Goal: Task Accomplishment & Management: Complete application form

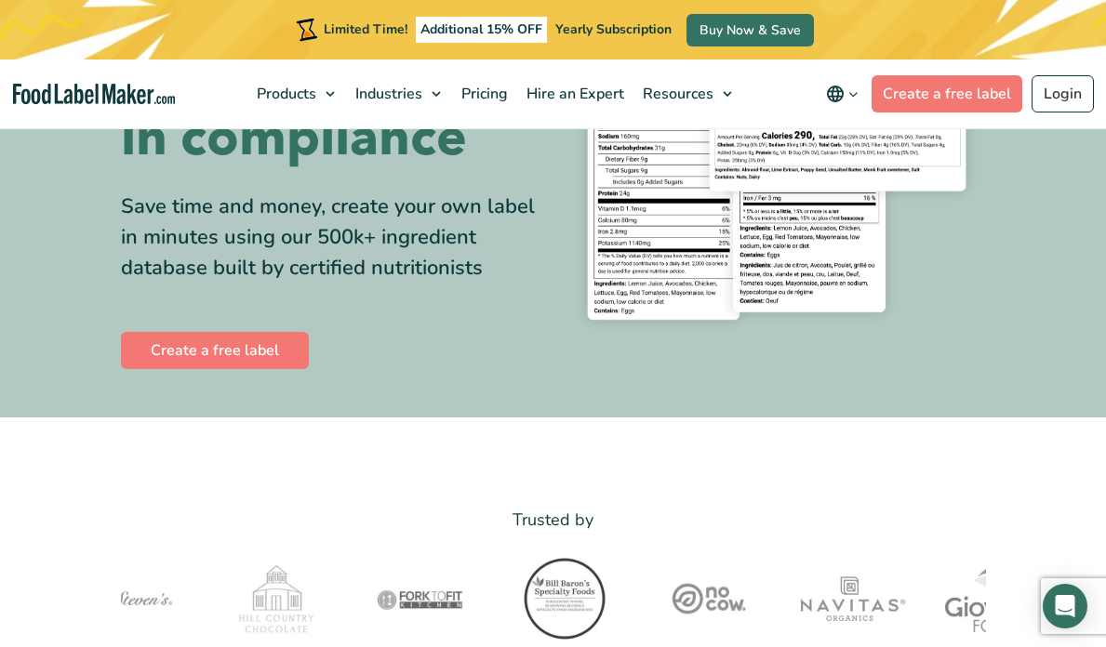
scroll to position [242, 0]
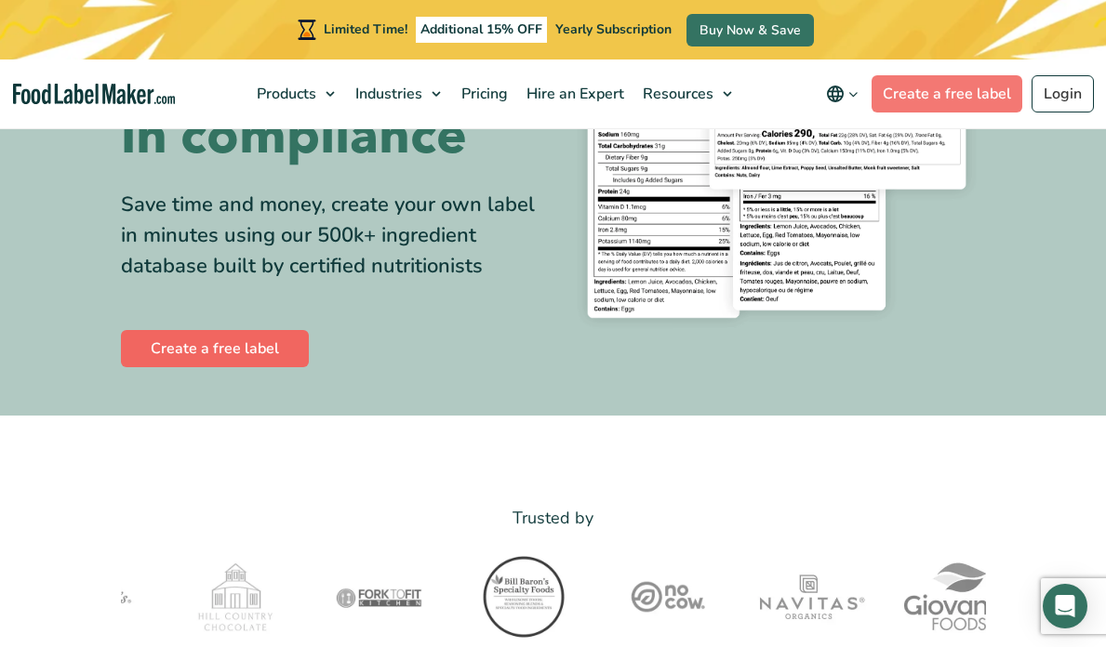
click at [235, 367] on link "Create a free label" at bounding box center [215, 348] width 188 height 37
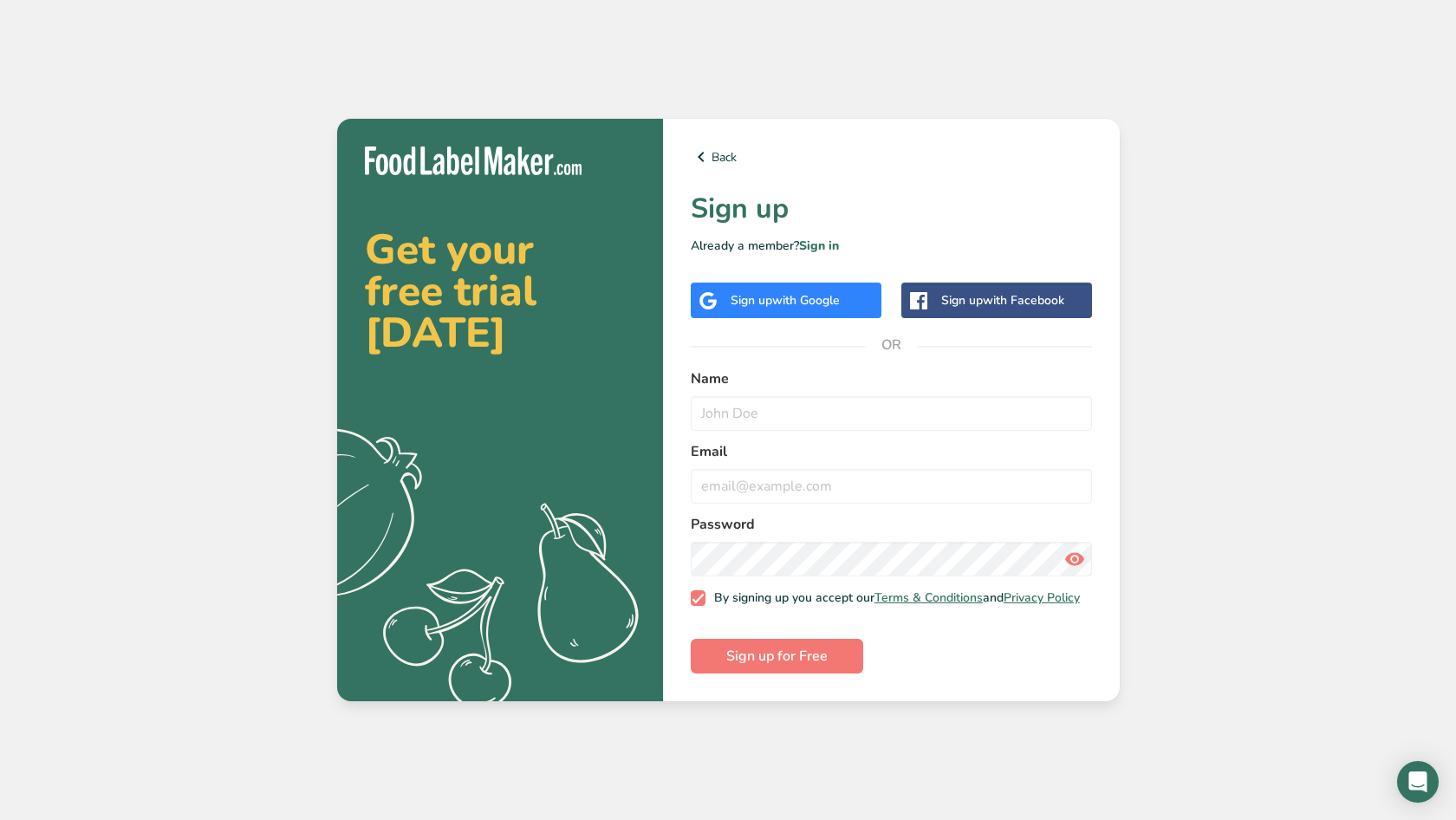
click at [833, 302] on span "with Google" at bounding box center [806, 300] width 68 height 17
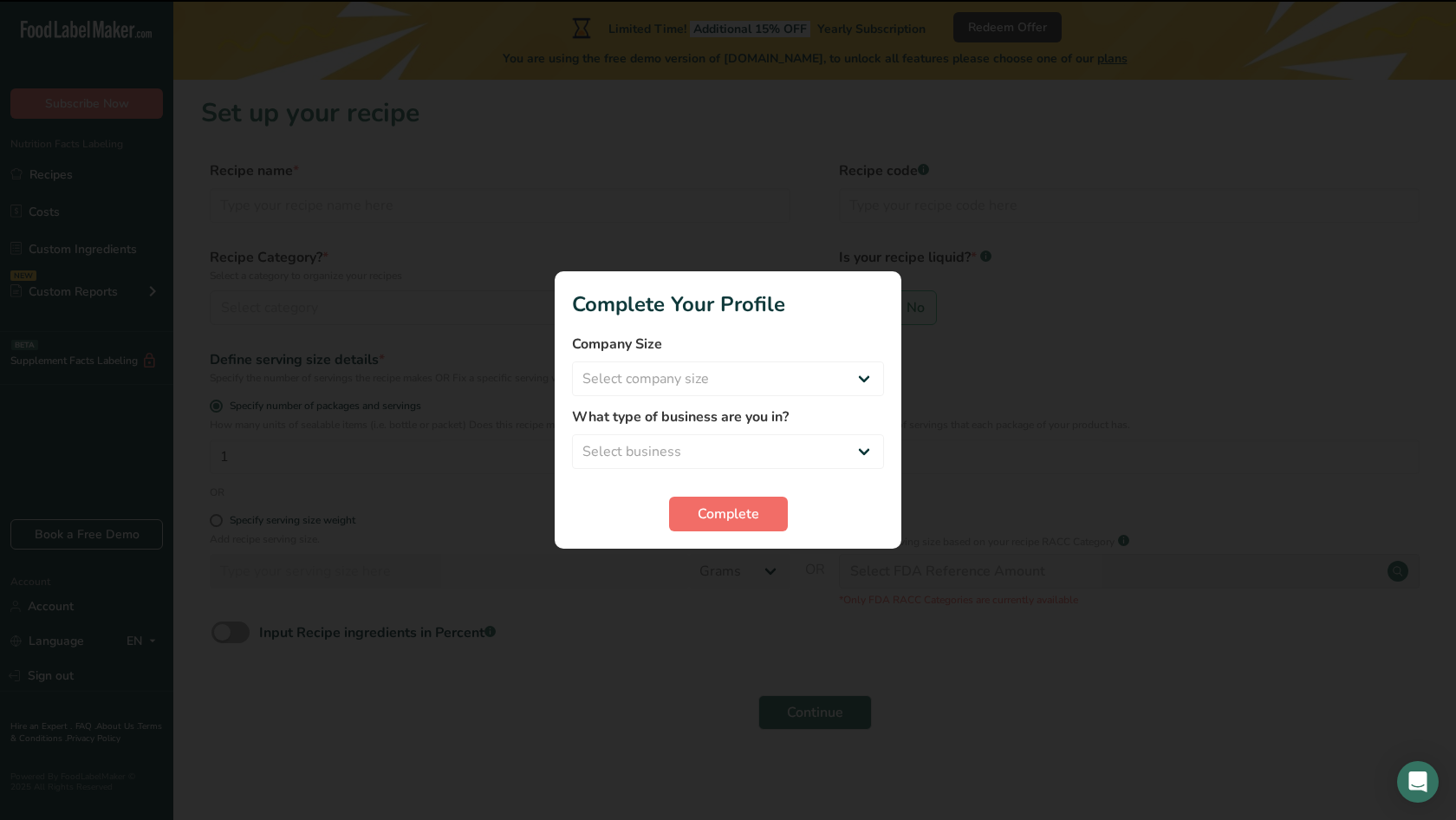
click at [735, 498] on button "Complete" at bounding box center [728, 513] width 118 height 34
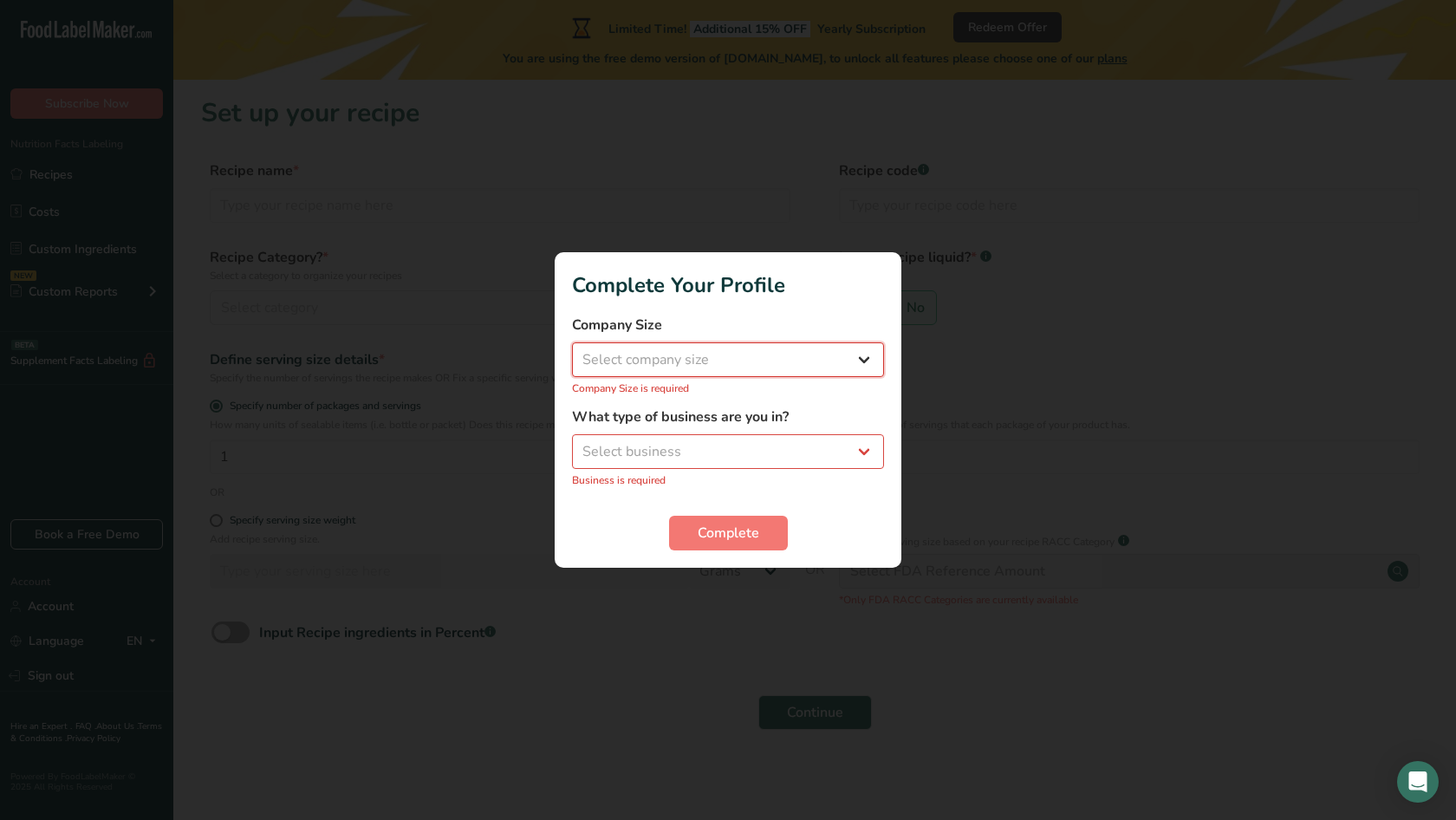
select select "2"
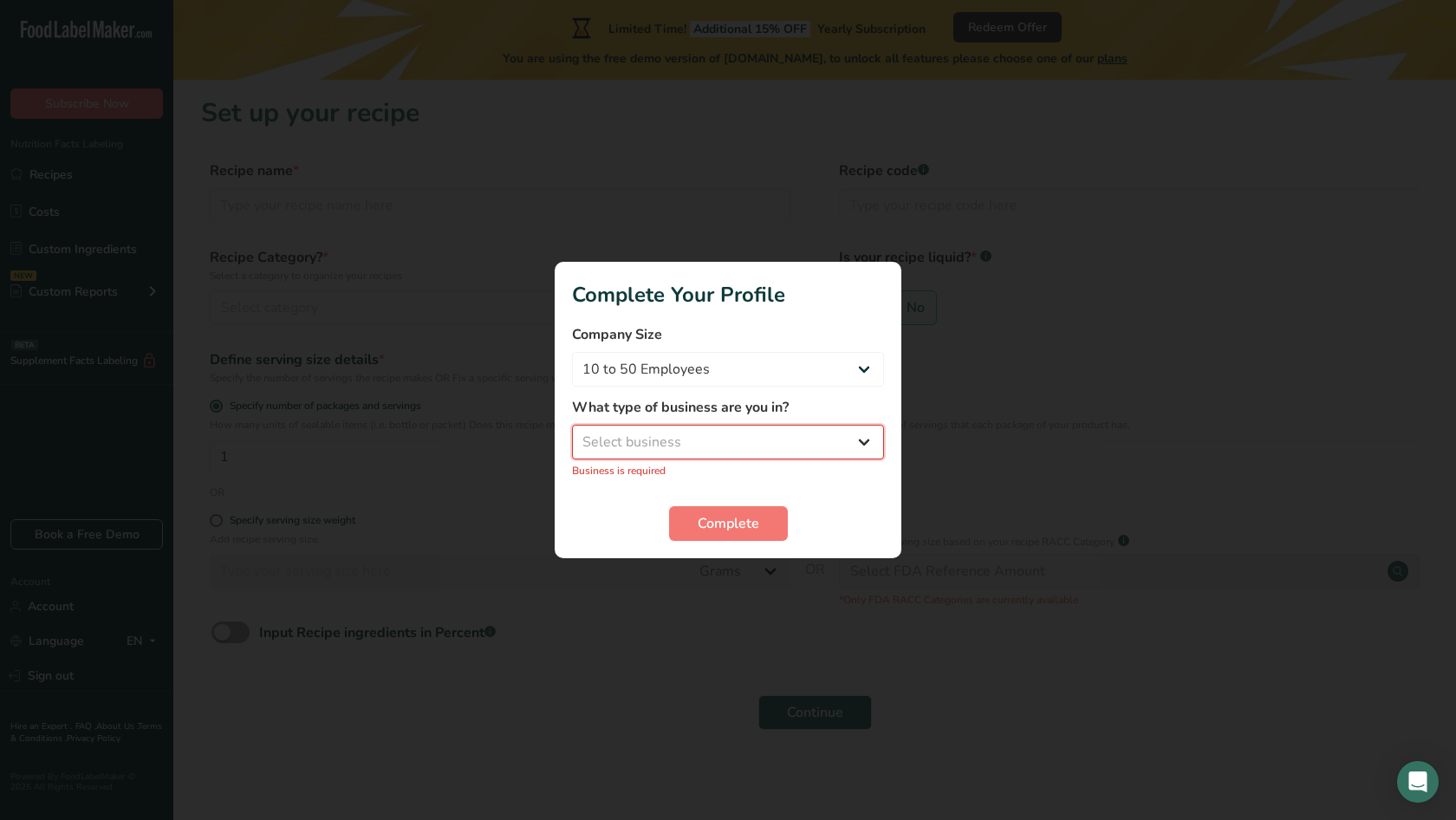
select select "1"
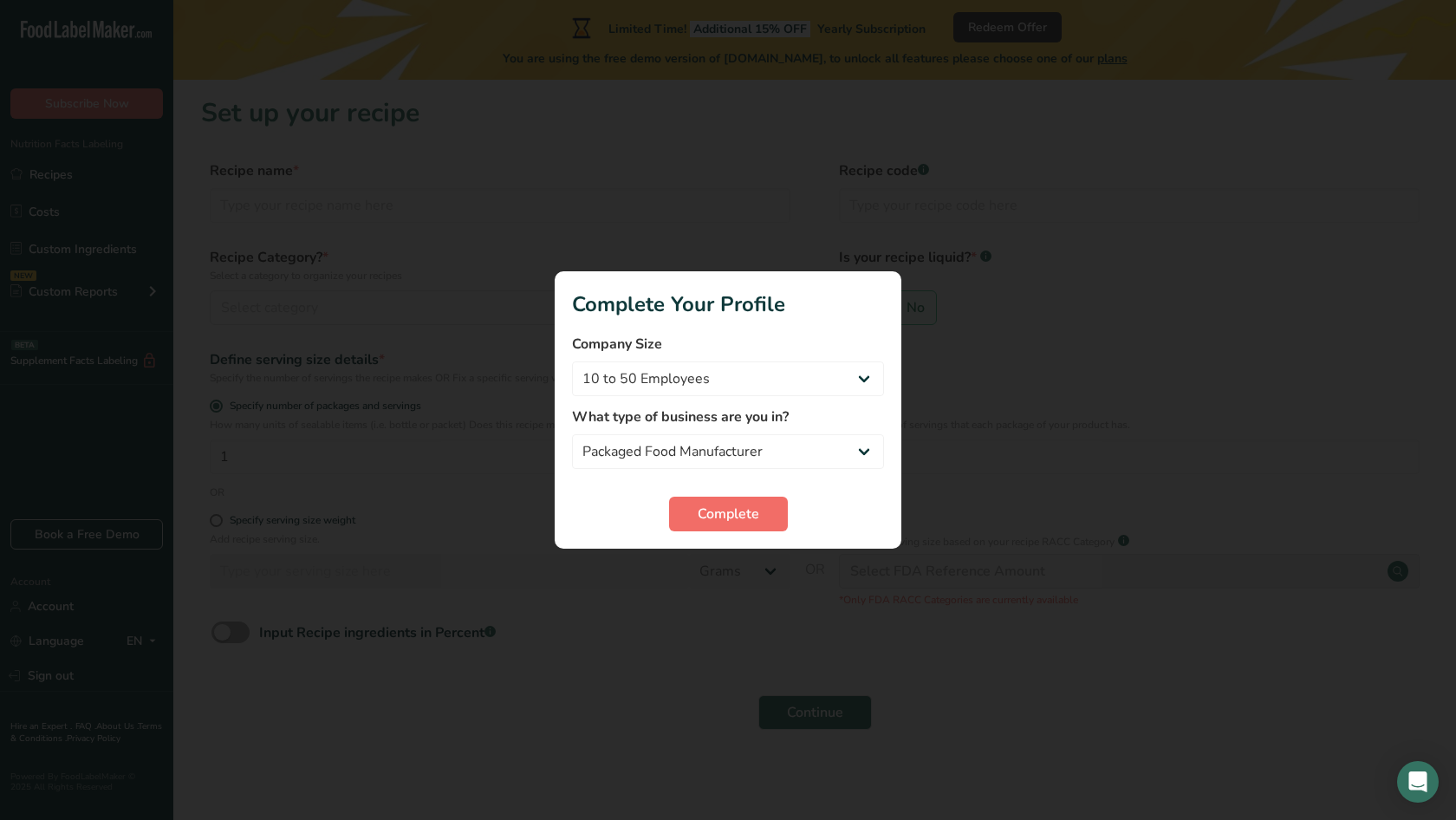
click at [737, 519] on span "Complete" at bounding box center [729, 513] width 62 height 20
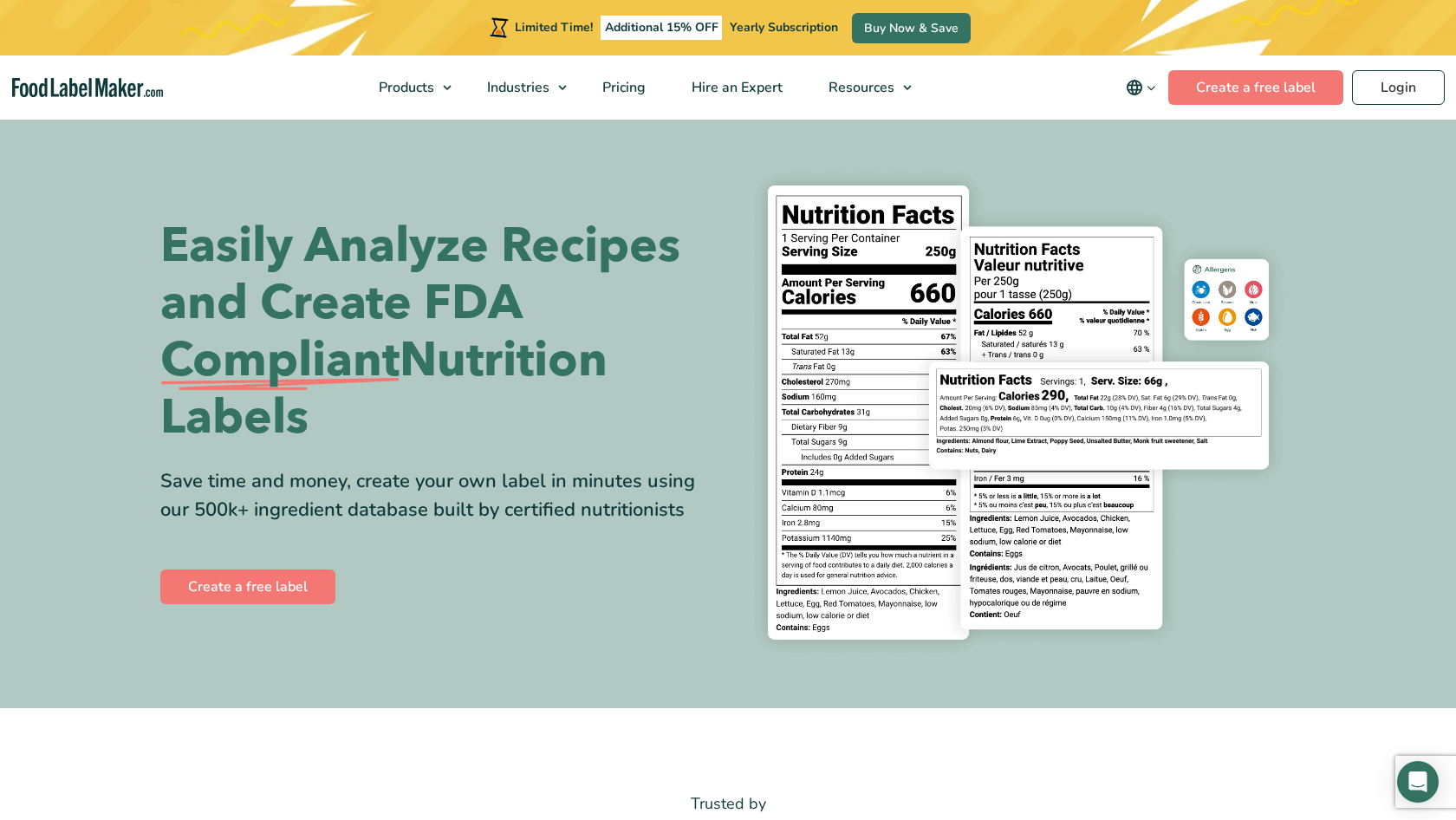
click at [304, 586] on link "Create a free label" at bounding box center [248, 586] width 175 height 34
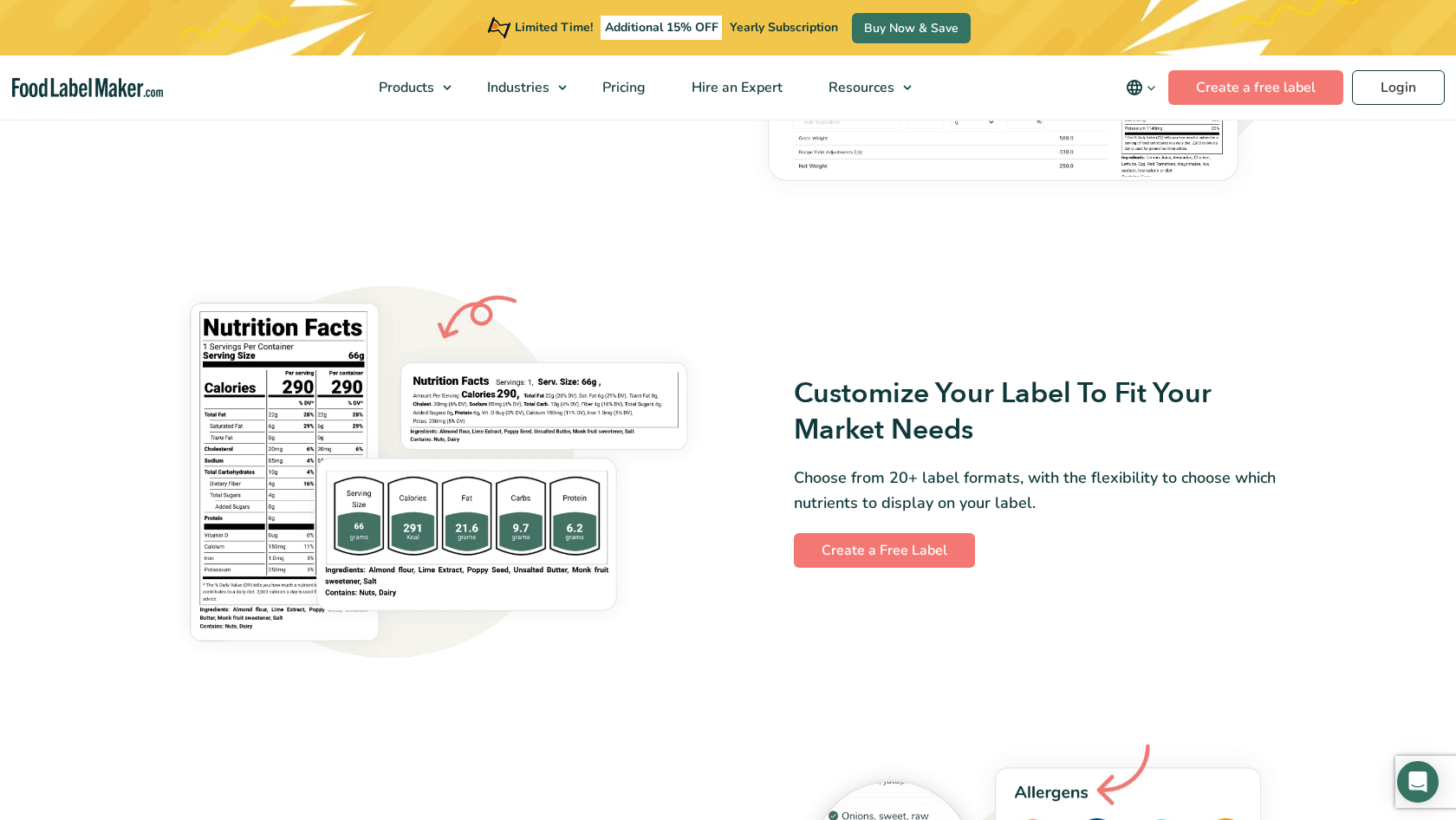
scroll to position [1281, 0]
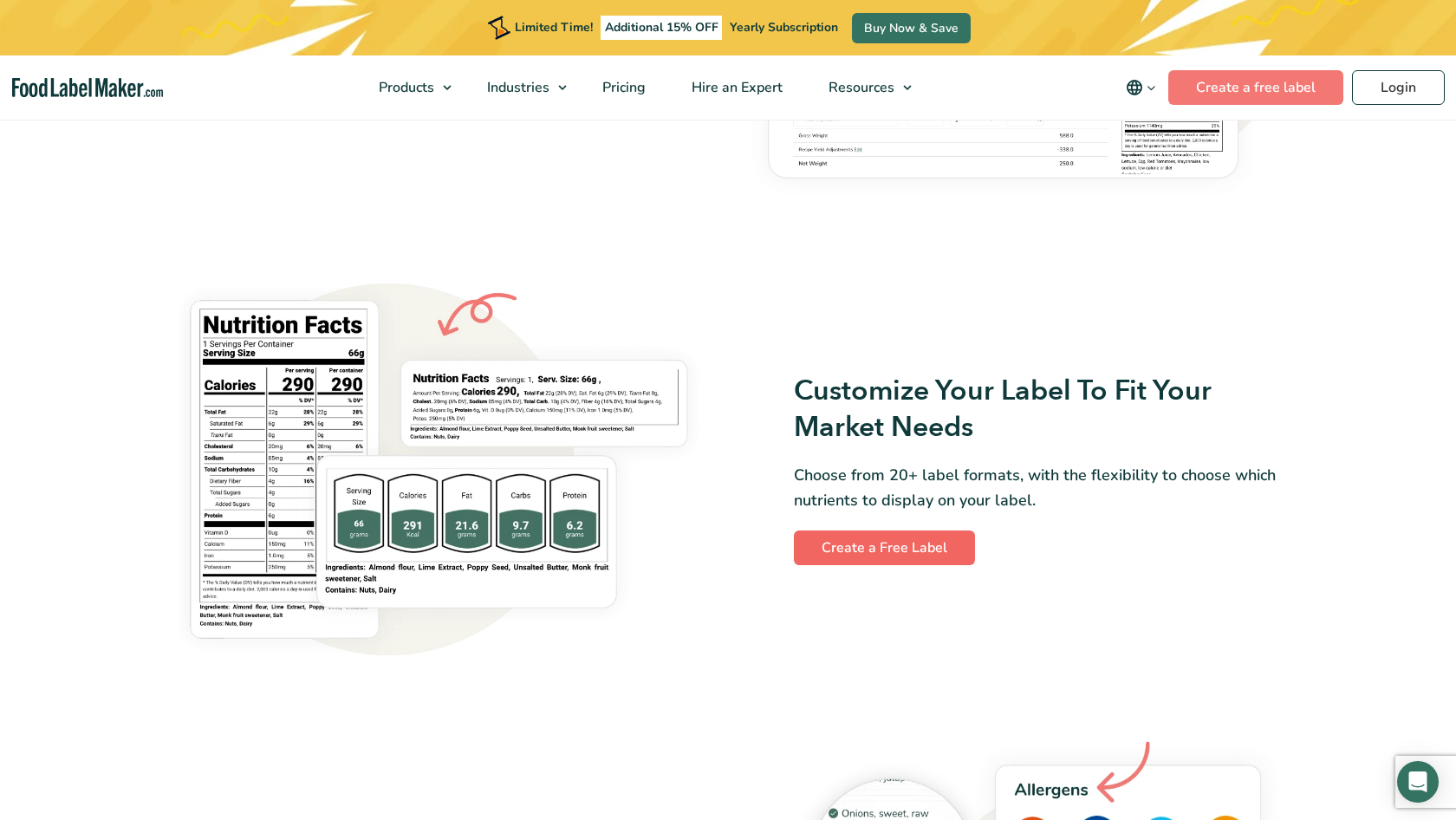
click at [851, 540] on link "Create a Free Label" at bounding box center [885, 547] width 181 height 34
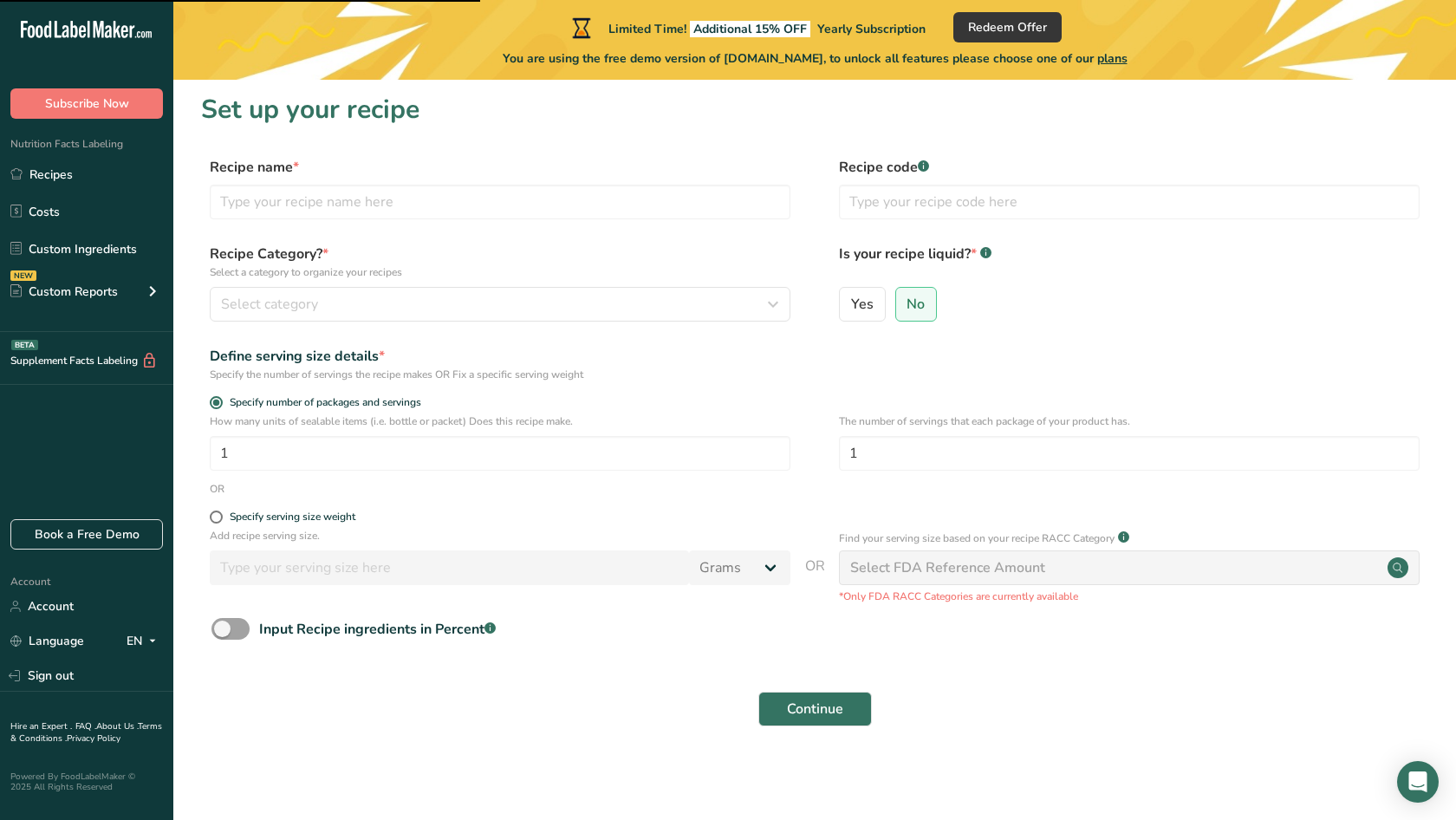
scroll to position [3, 0]
click at [89, 180] on link "Recipes" at bounding box center [87, 173] width 173 height 33
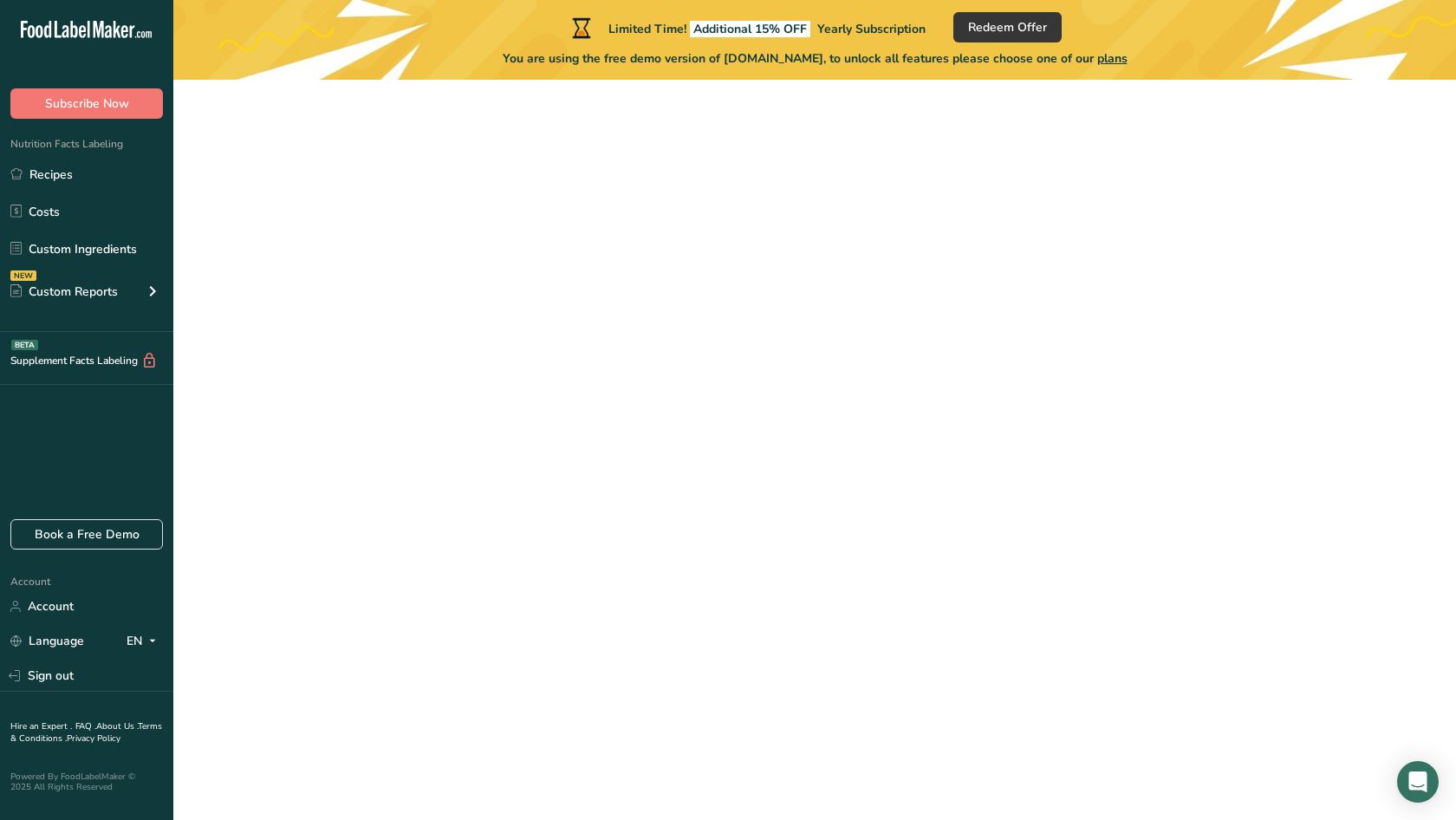
scroll to position [3, 0]
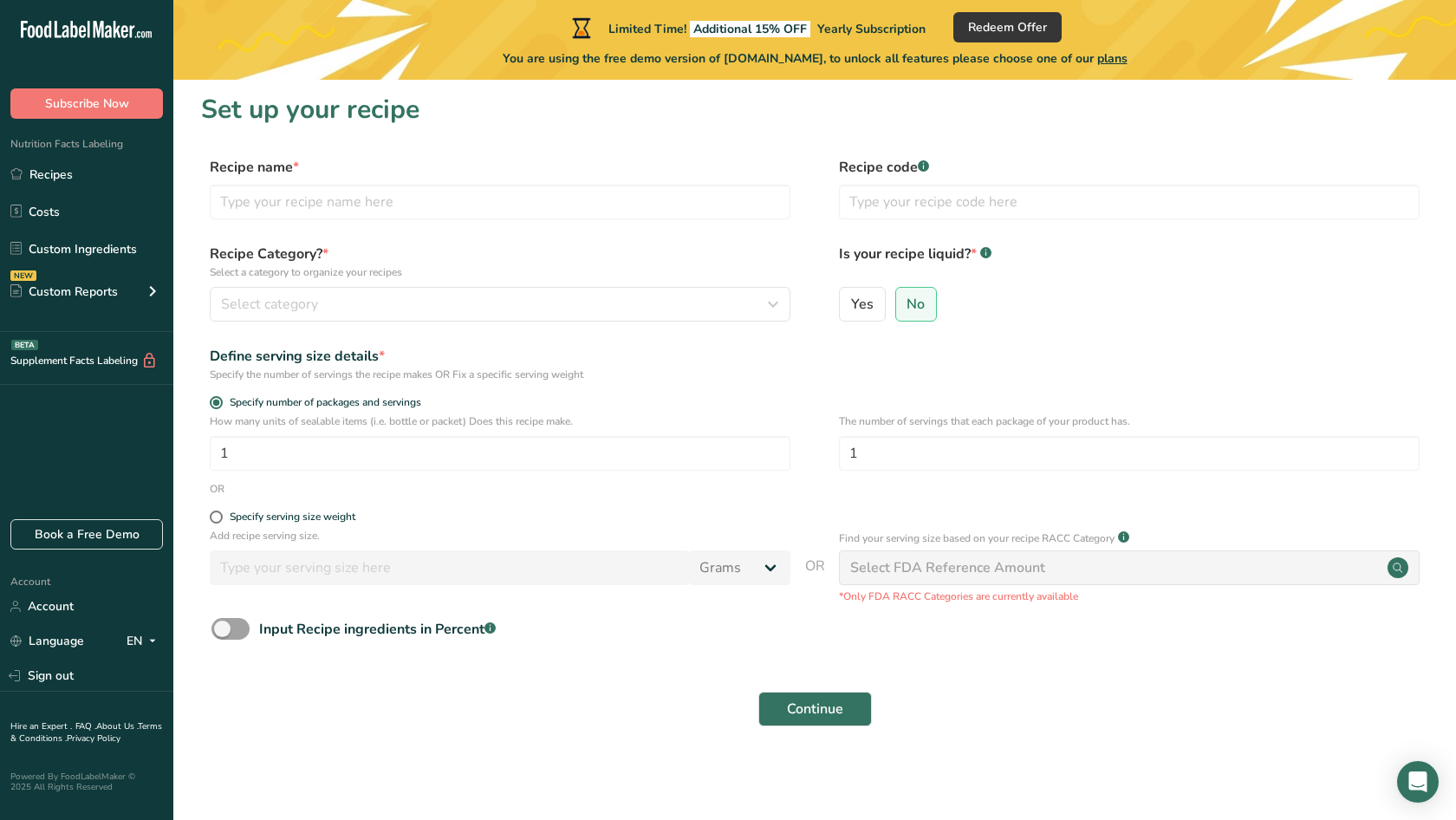
scroll to position [3, 0]
click at [433, 630] on div "Input Recipe ingredients in Percent .a-a{fill:#347362;}.b-a{fill:#fff;}" at bounding box center [378, 630] width 237 height 20
click at [223, 630] on input "Input Recipe ingredients in Percent .a-a{fill:#347362;}.b-a{fill:#fff;}" at bounding box center [217, 630] width 11 height 11
checkbox input "true"
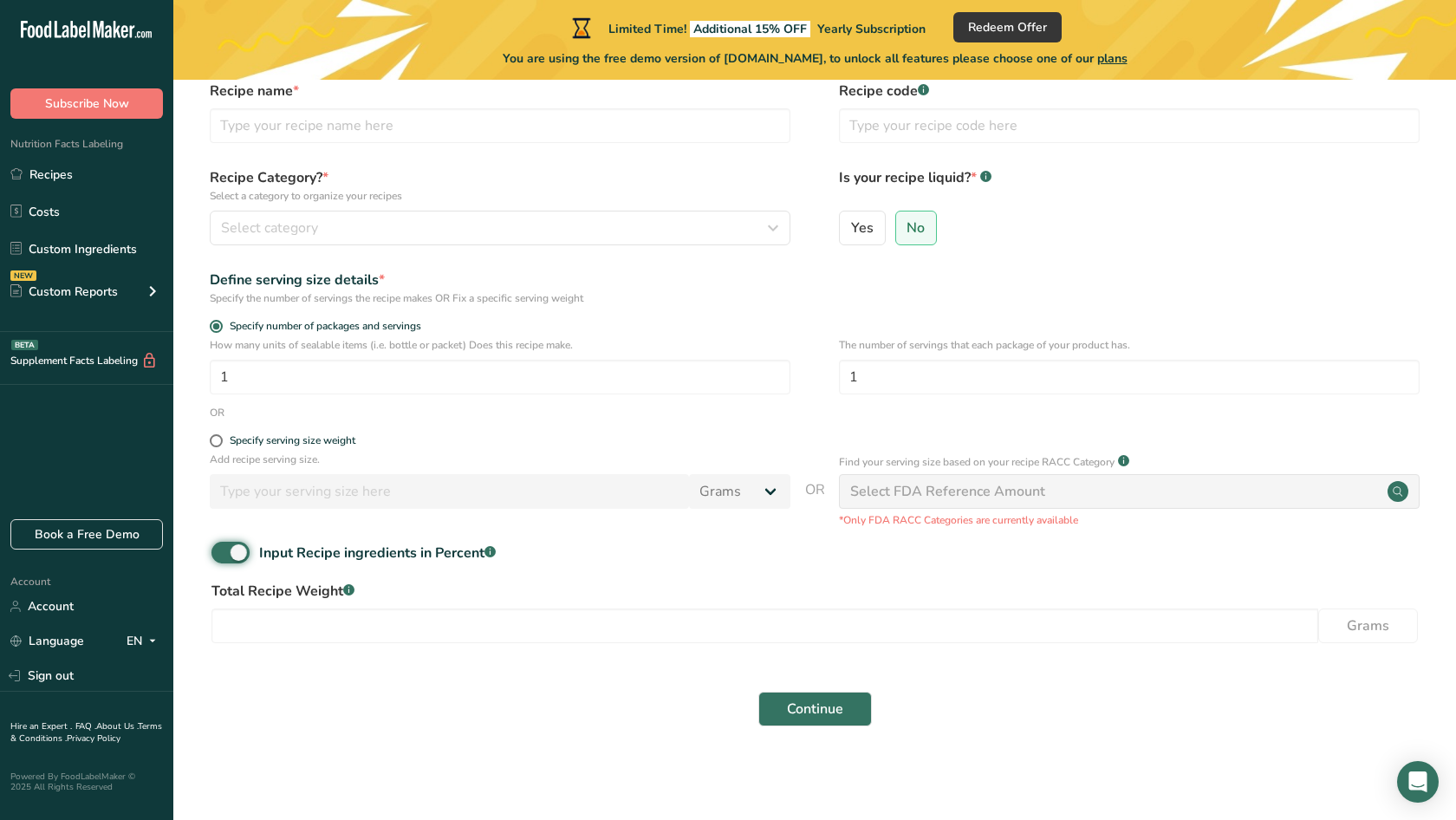
scroll to position [79, 0]
click at [593, 613] on input "number" at bounding box center [765, 626] width 1107 height 34
click at [348, 229] on div "Select category" at bounding box center [495, 228] width 548 height 20
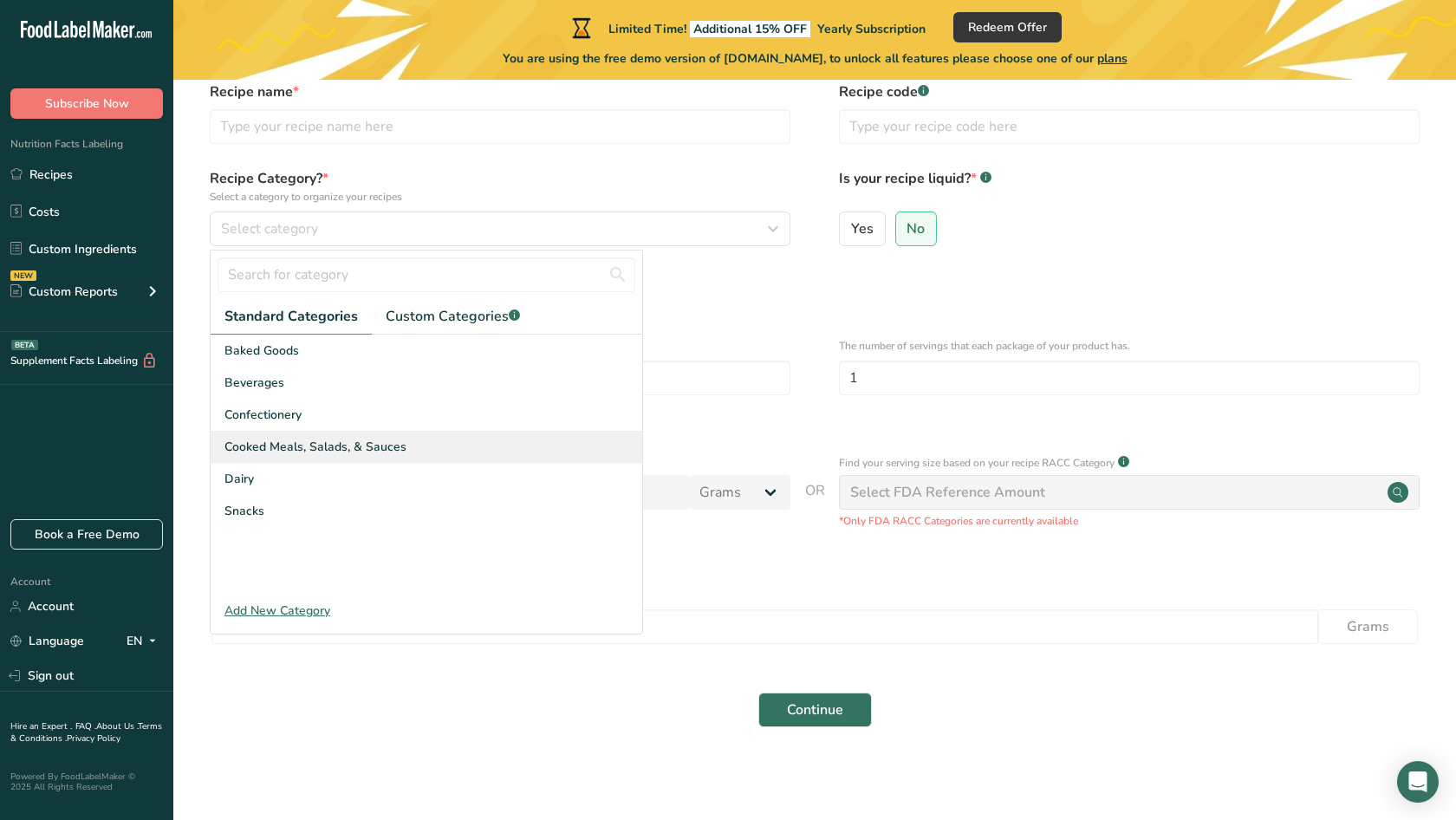
click at [321, 447] on span "Cooked Meals, Salads, & Sauces" at bounding box center [315, 447] width 182 height 19
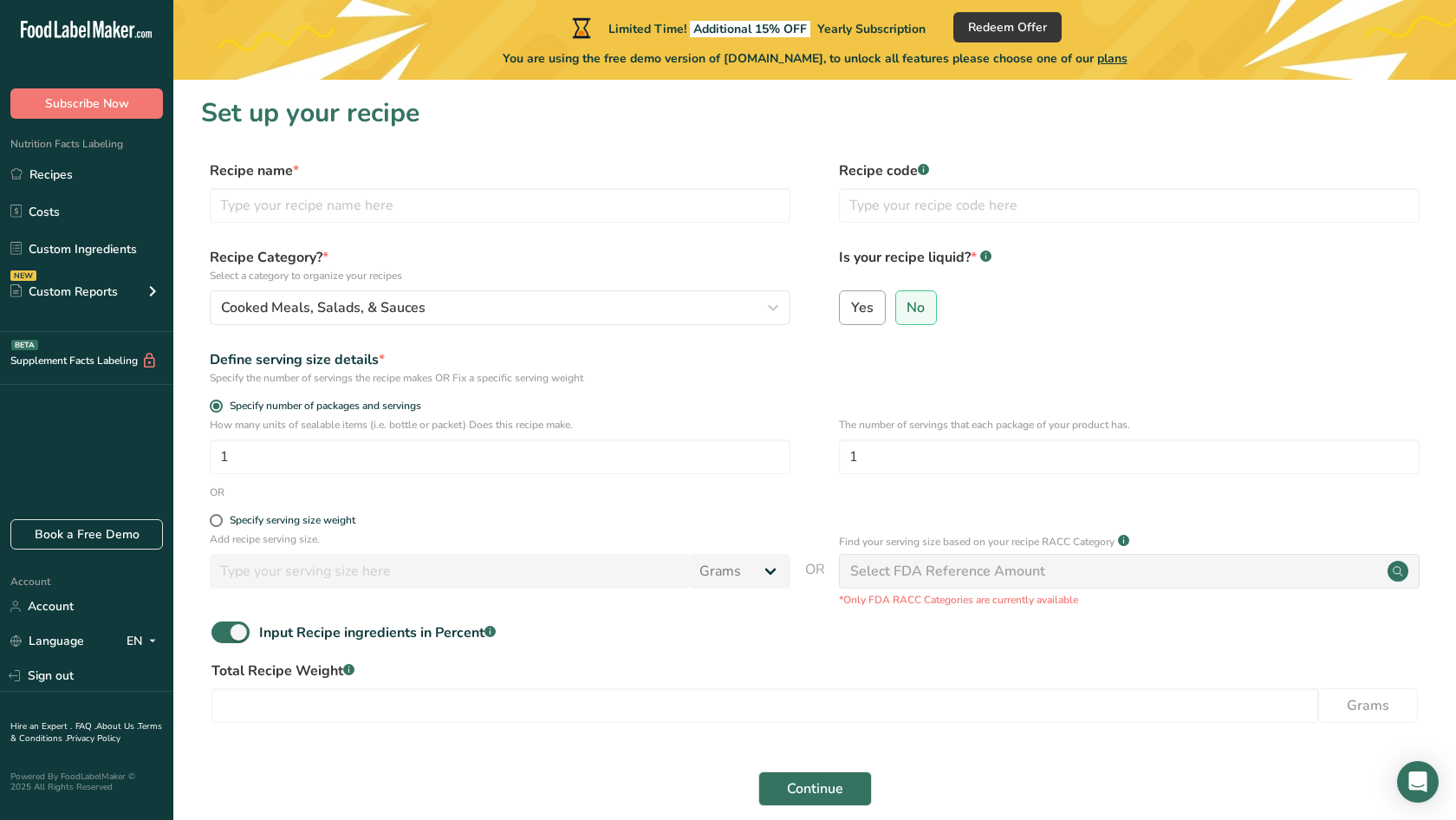
scroll to position [0, 0]
click at [863, 306] on span "Yes" at bounding box center [862, 308] width 22 height 18
click at [851, 306] on input "Yes" at bounding box center [845, 308] width 11 height 11
radio input "true"
radio input "false"
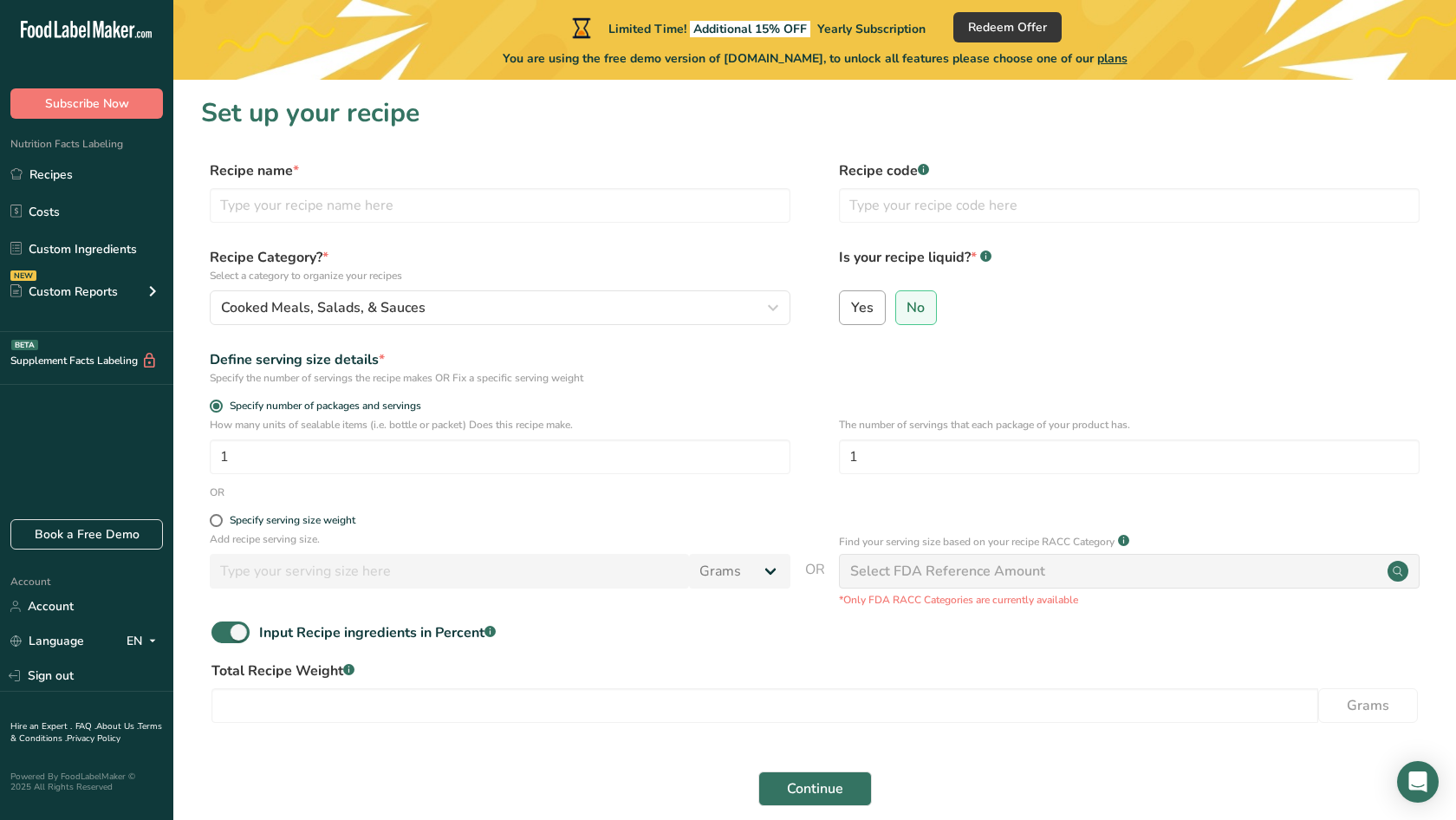
select select "22"
